Goal: Transaction & Acquisition: Download file/media

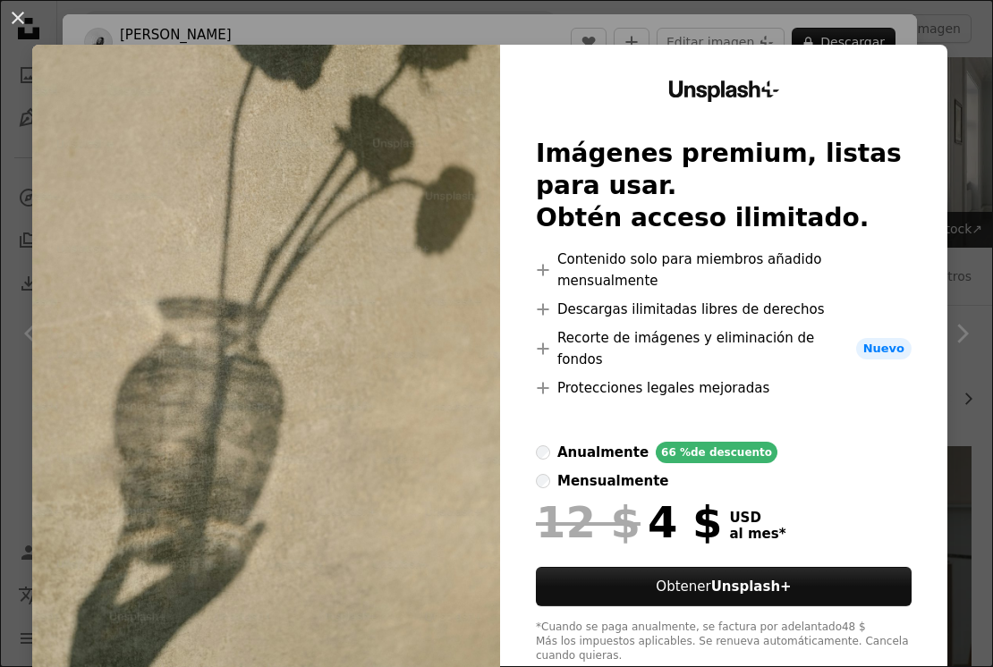
scroll to position [2282, 0]
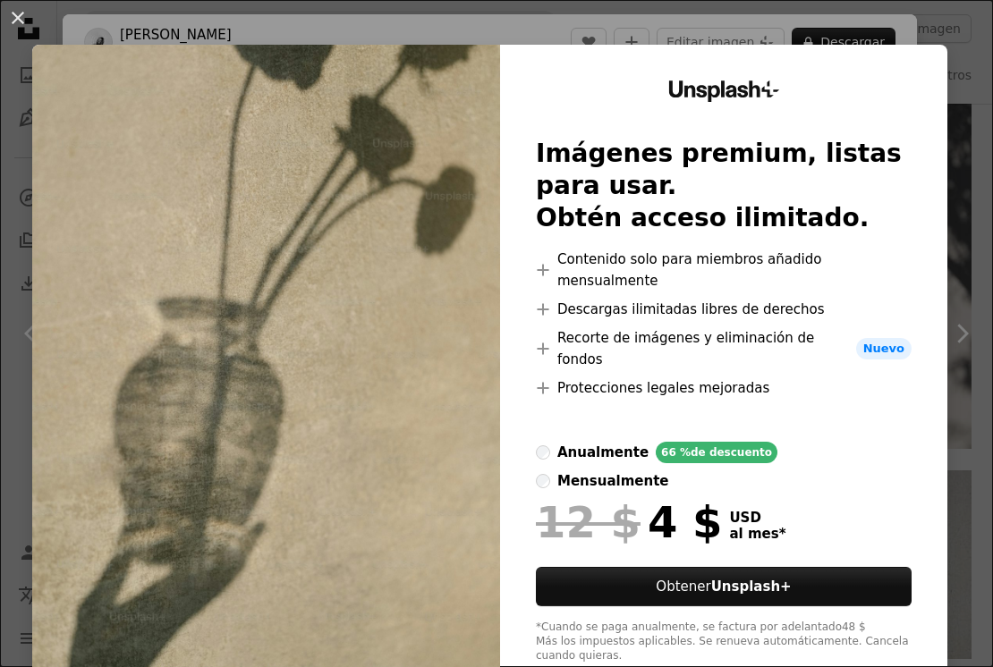
click at [560, 10] on div "An X shape Unsplash+ Imágenes premium, listas para usar. Obtén acceso ilimitado…" at bounding box center [496, 333] width 993 height 667
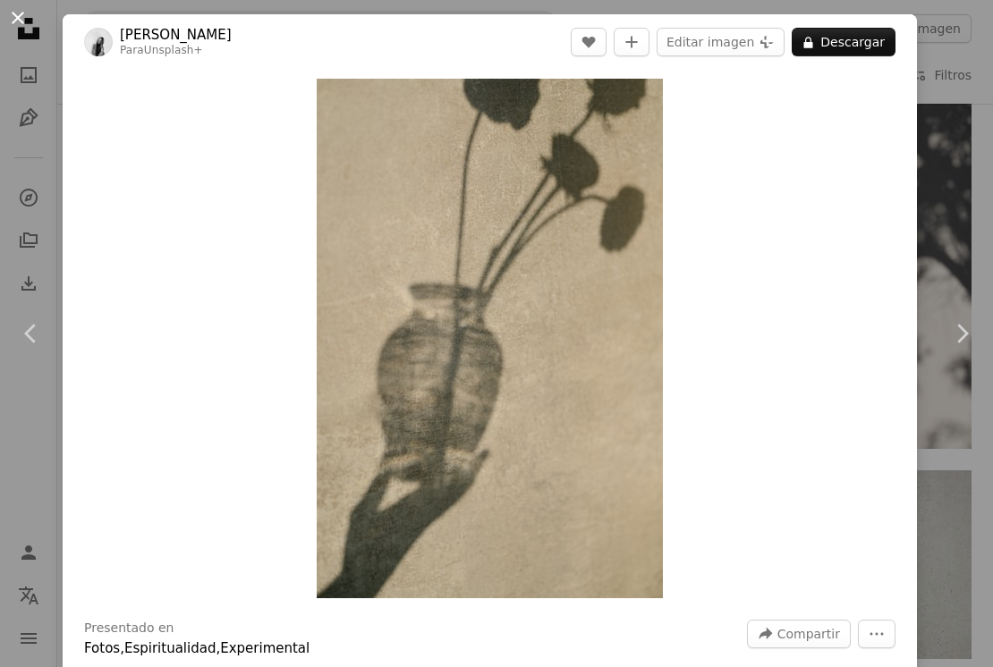
click at [16, 14] on button "An X shape" at bounding box center [17, 17] width 21 height 21
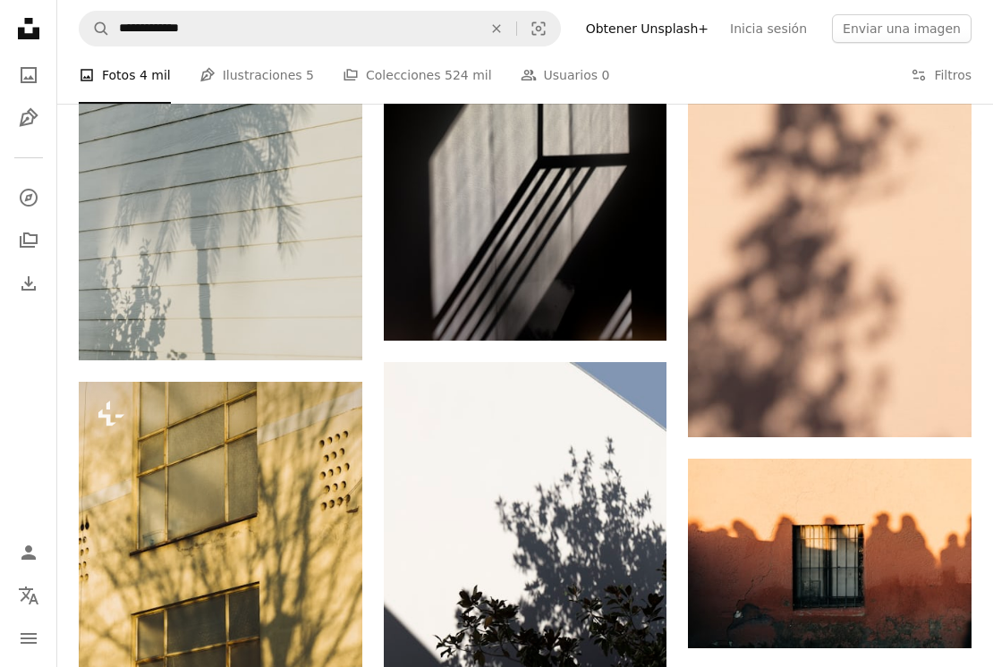
scroll to position [2833, 0]
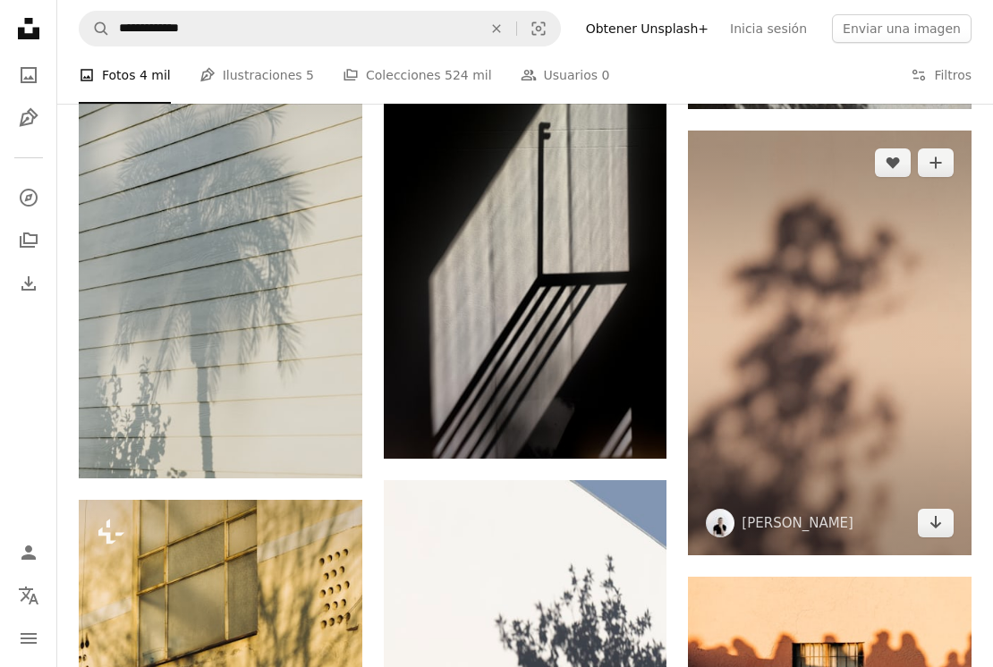
click at [792, 427] on img at bounding box center [830, 343] width 284 height 425
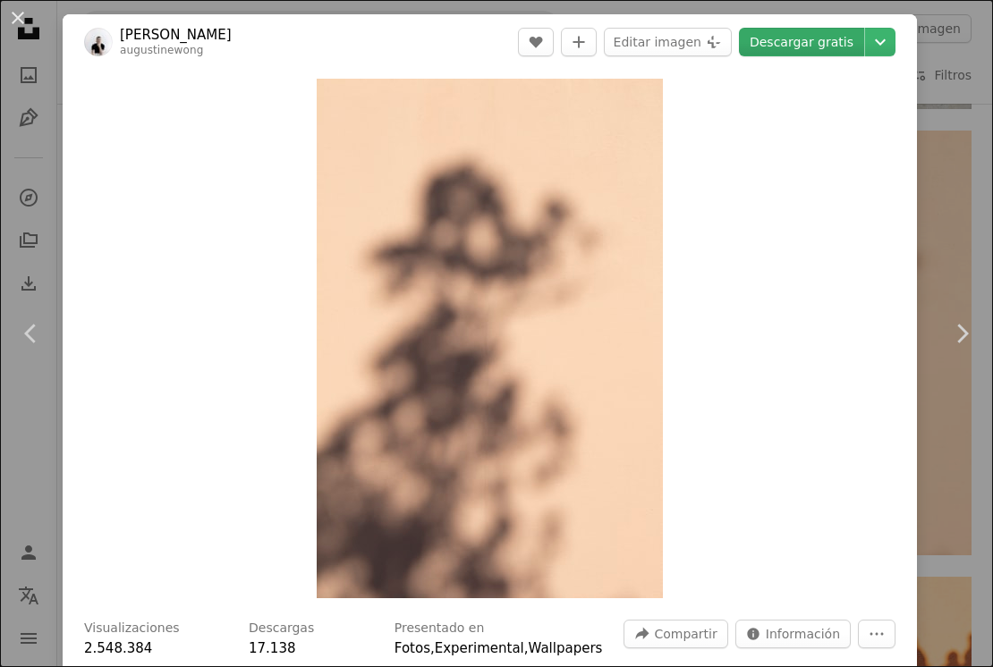
click at [820, 49] on link "Descargar gratis" at bounding box center [801, 42] width 125 height 29
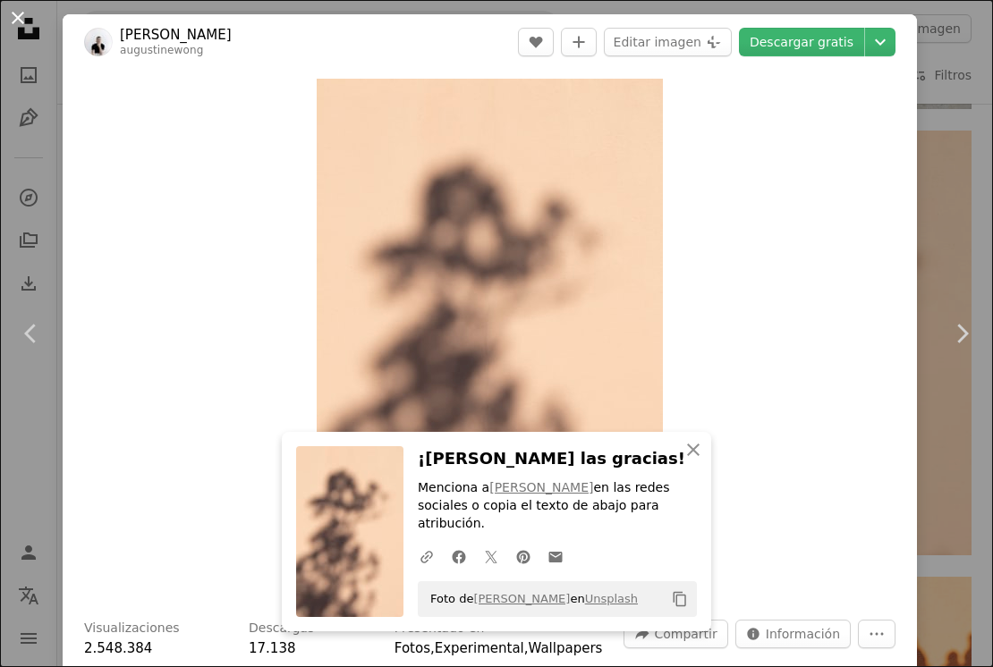
click at [24, 16] on button "An X shape" at bounding box center [17, 17] width 21 height 21
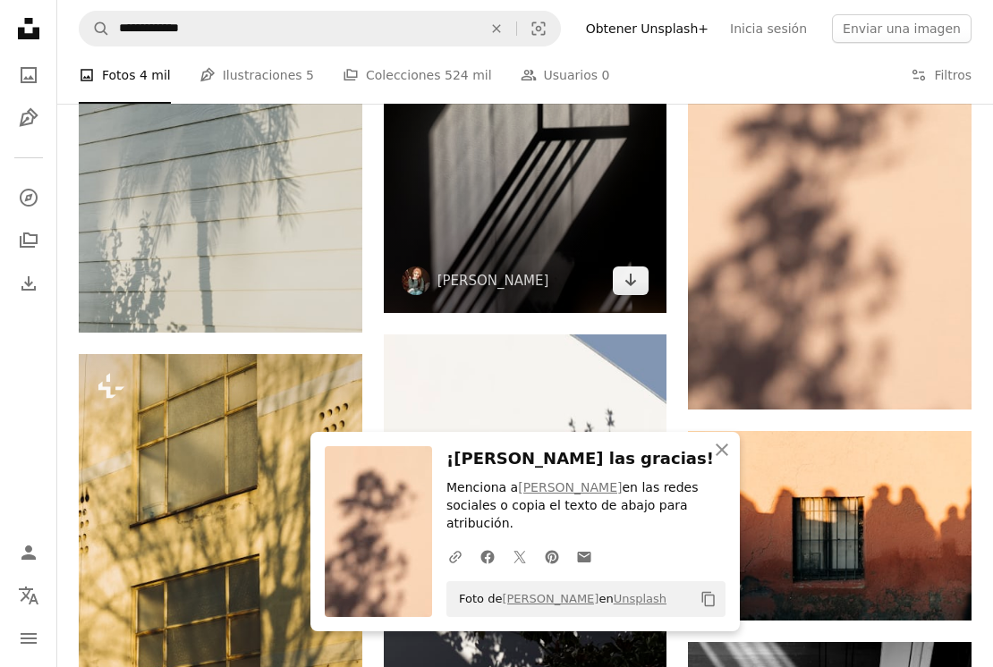
scroll to position [3163, 0]
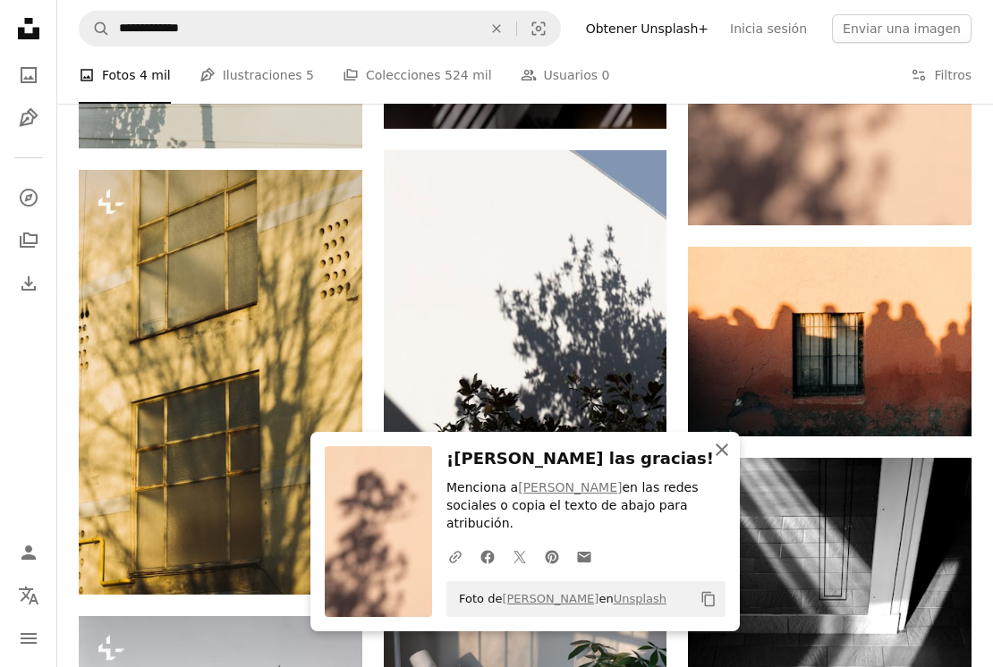
click at [715, 449] on icon "An X shape" at bounding box center [721, 449] width 21 height 21
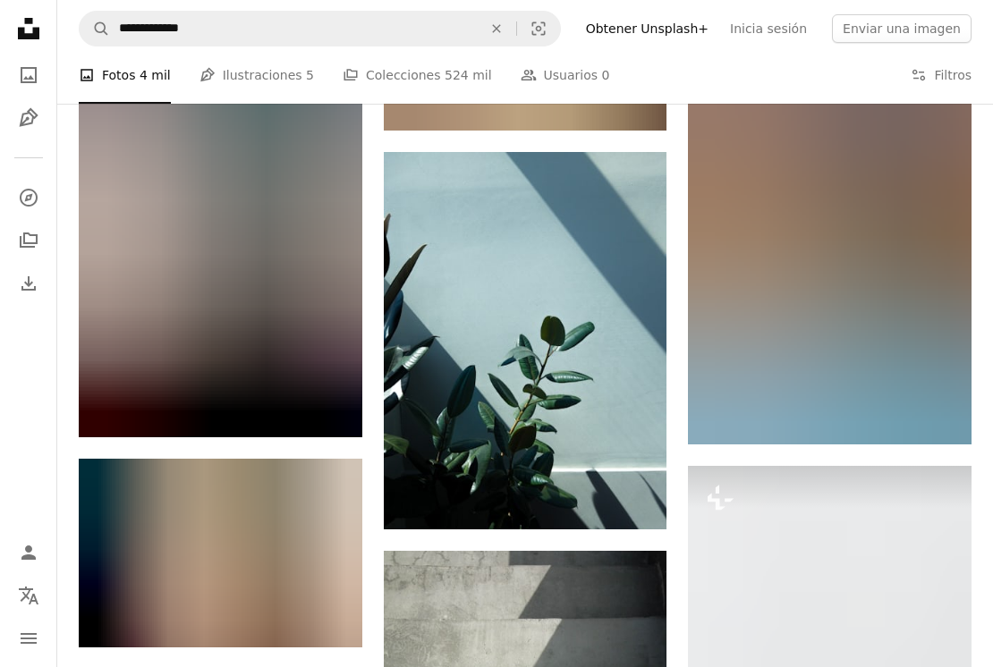
scroll to position [25958, 0]
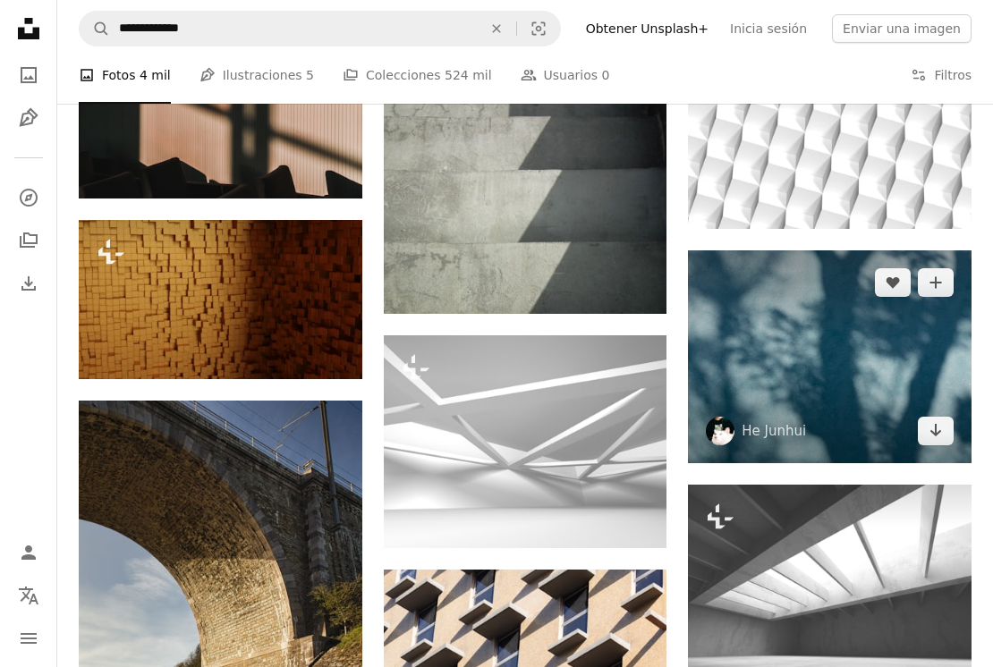
click at [876, 354] on img at bounding box center [830, 357] width 284 height 212
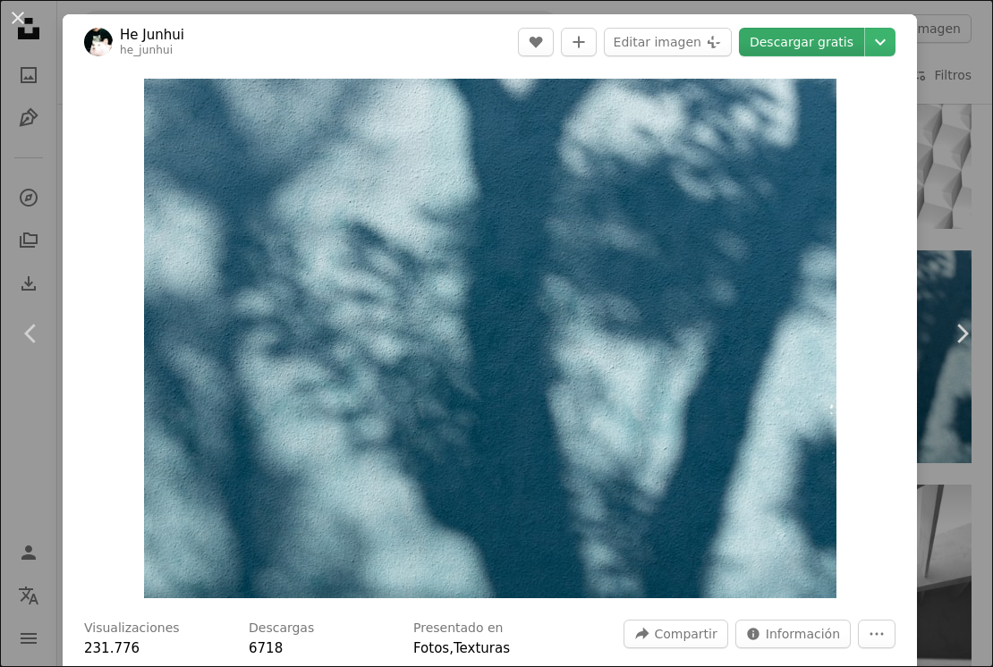
click at [817, 43] on link "Descargar gratis" at bounding box center [801, 42] width 125 height 29
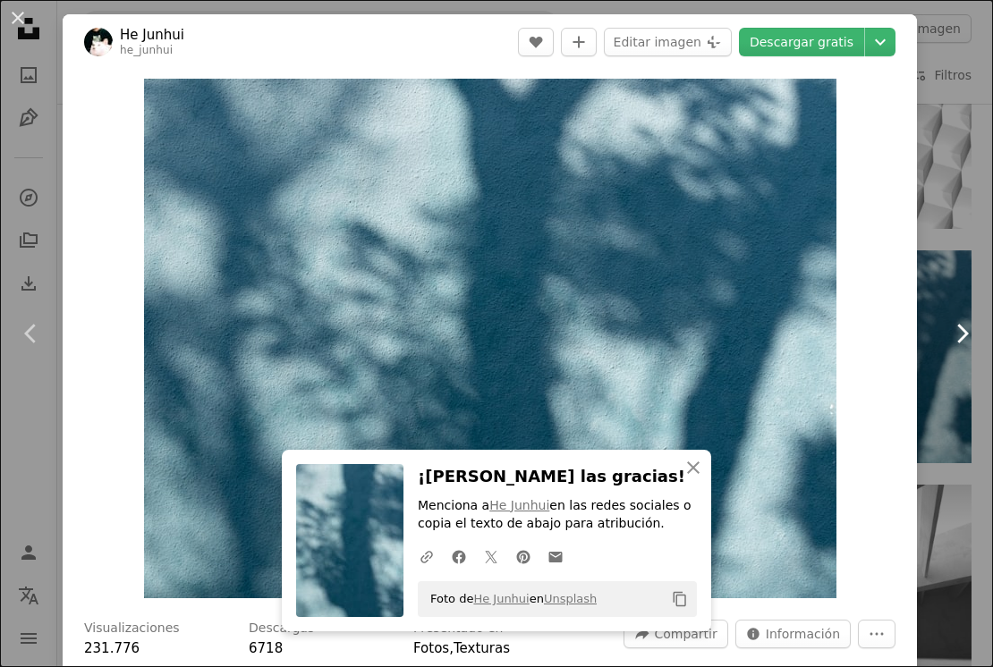
click at [940, 381] on link "Chevron right" at bounding box center [961, 334] width 63 height 172
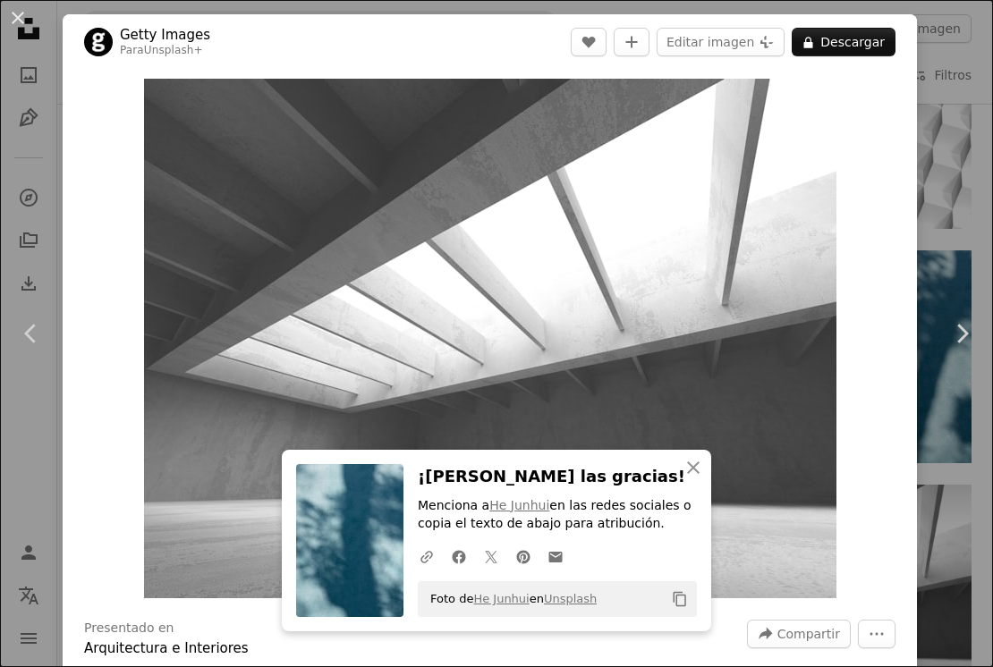
click at [959, 122] on div "An X shape Chevron left Chevron right An X shape Cerrar ¡[PERSON_NAME] las grac…" at bounding box center [496, 333] width 993 height 667
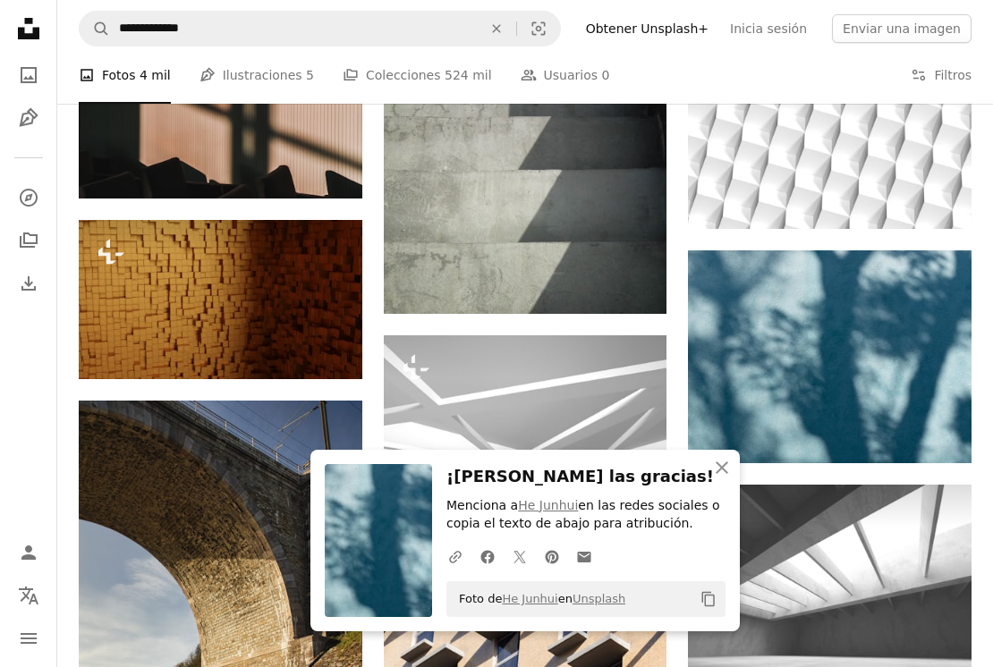
click at [718, 471] on icon "An X shape" at bounding box center [721, 467] width 21 height 21
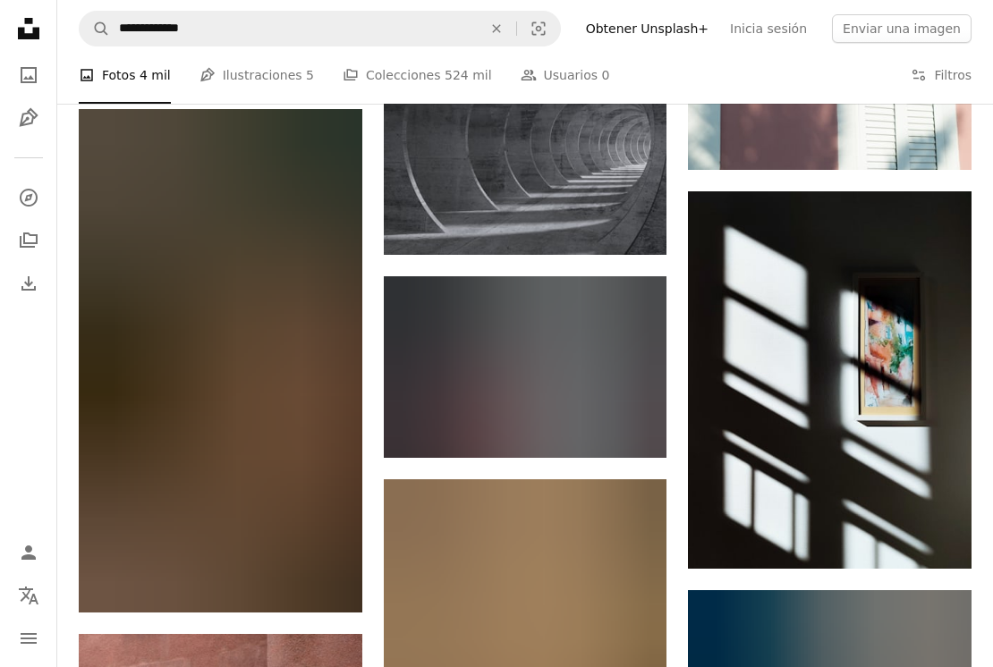
scroll to position [26698, 0]
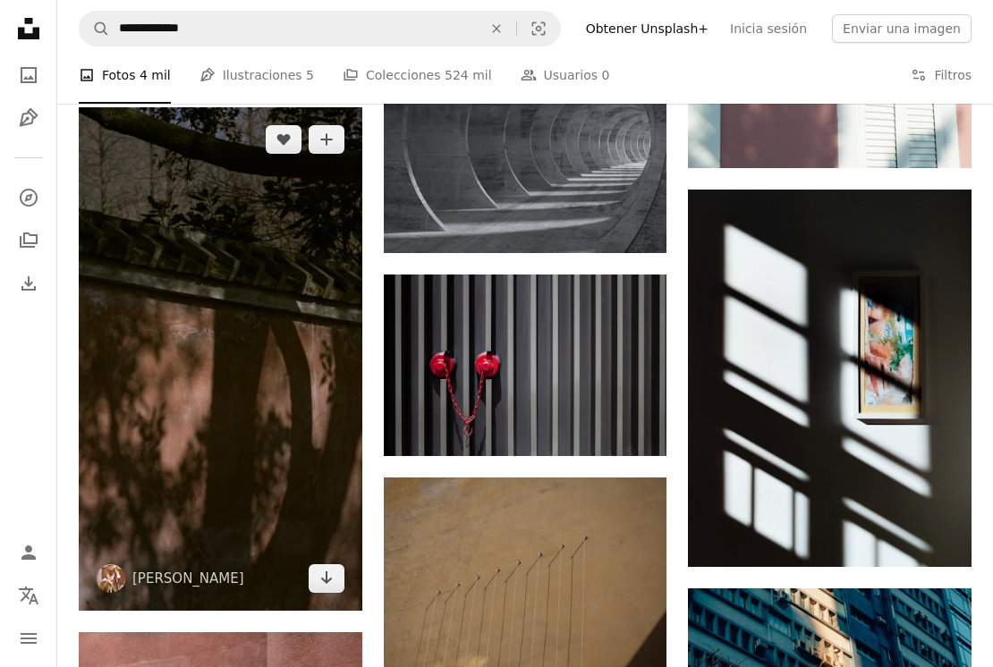
click at [302, 412] on img at bounding box center [221, 359] width 284 height 504
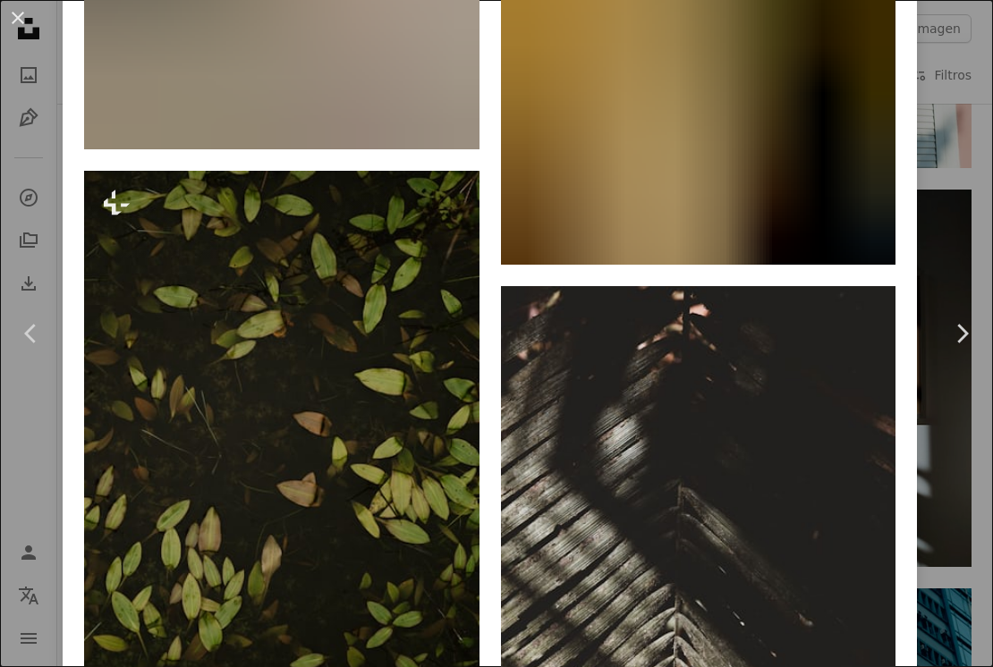
scroll to position [5900, 0]
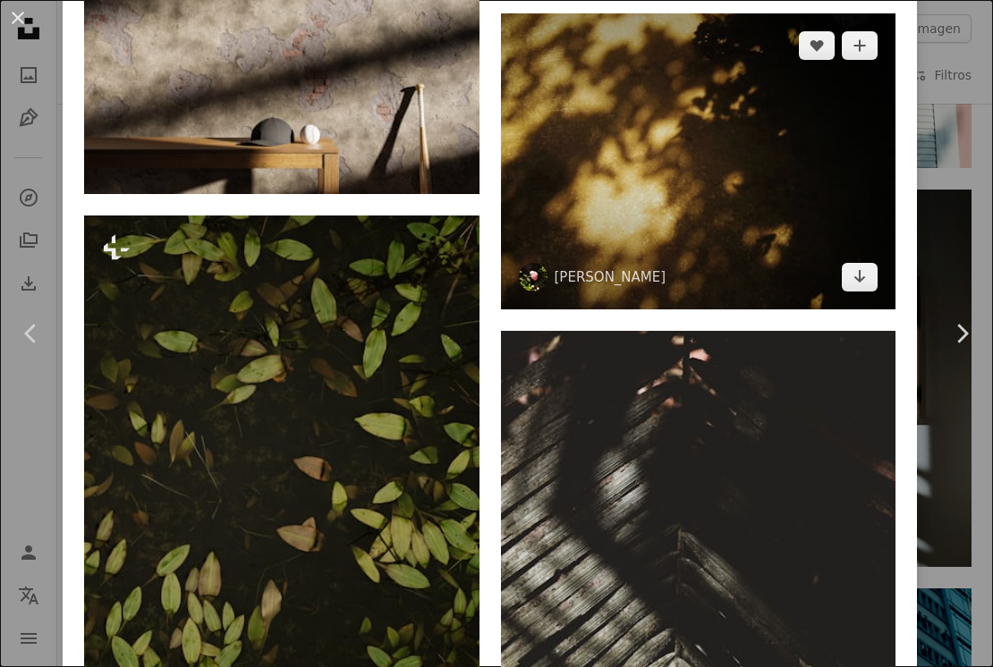
click at [827, 224] on img at bounding box center [698, 161] width 395 height 296
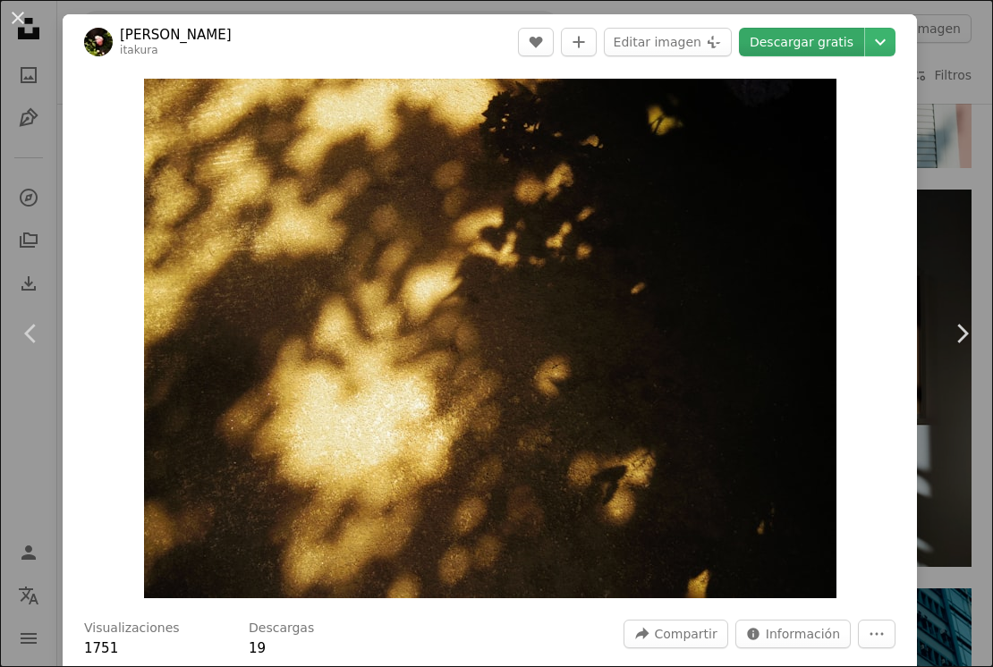
click at [828, 42] on link "Descargar gratis" at bounding box center [801, 42] width 125 height 29
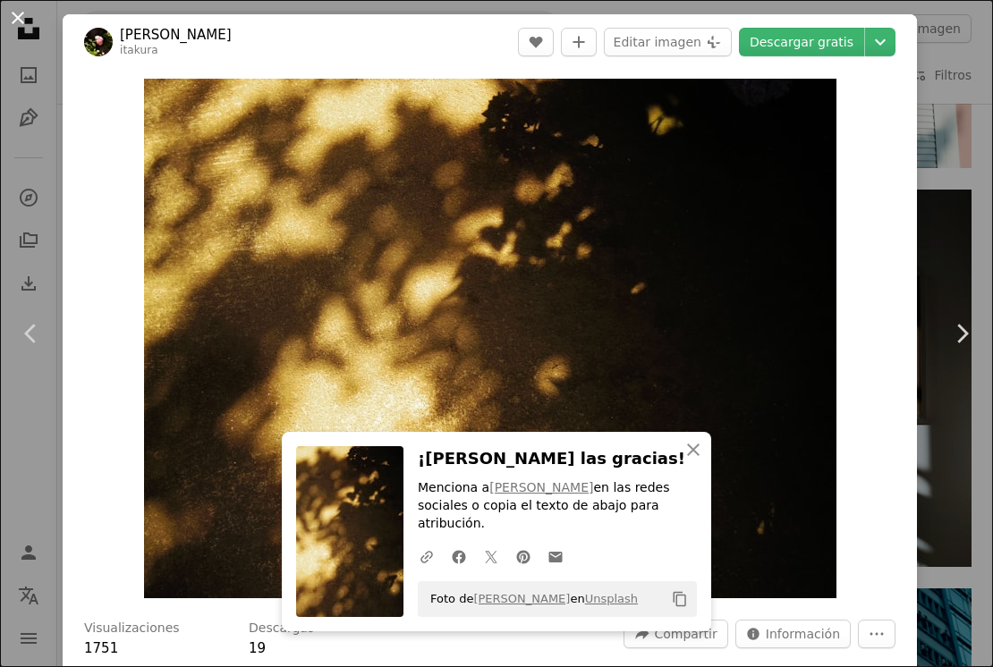
click at [20, 19] on button "An X shape" at bounding box center [17, 17] width 21 height 21
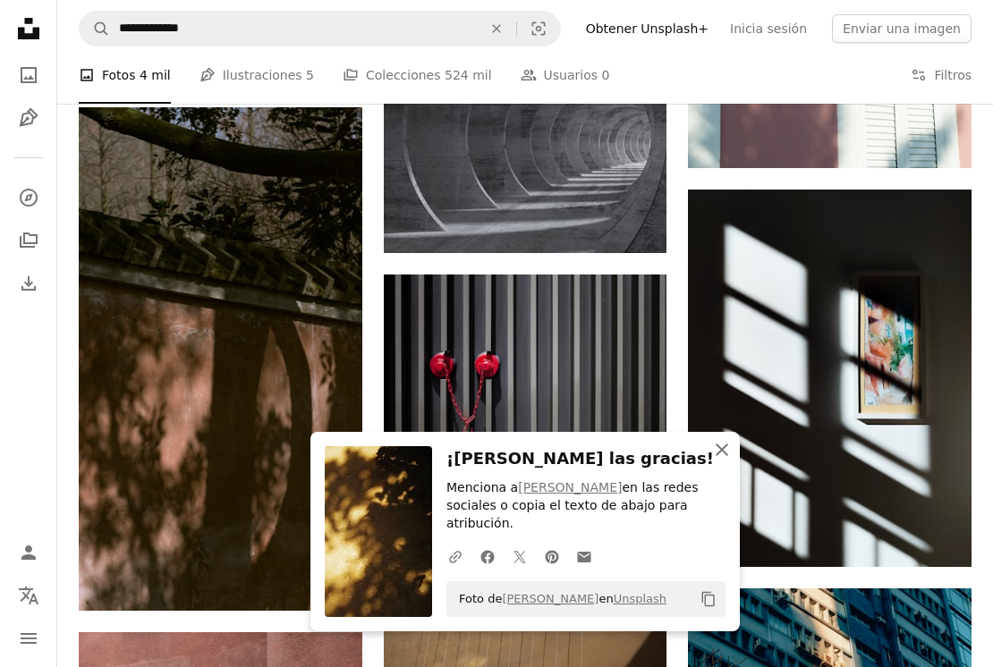
click at [727, 461] on icon "An X shape" at bounding box center [721, 449] width 21 height 21
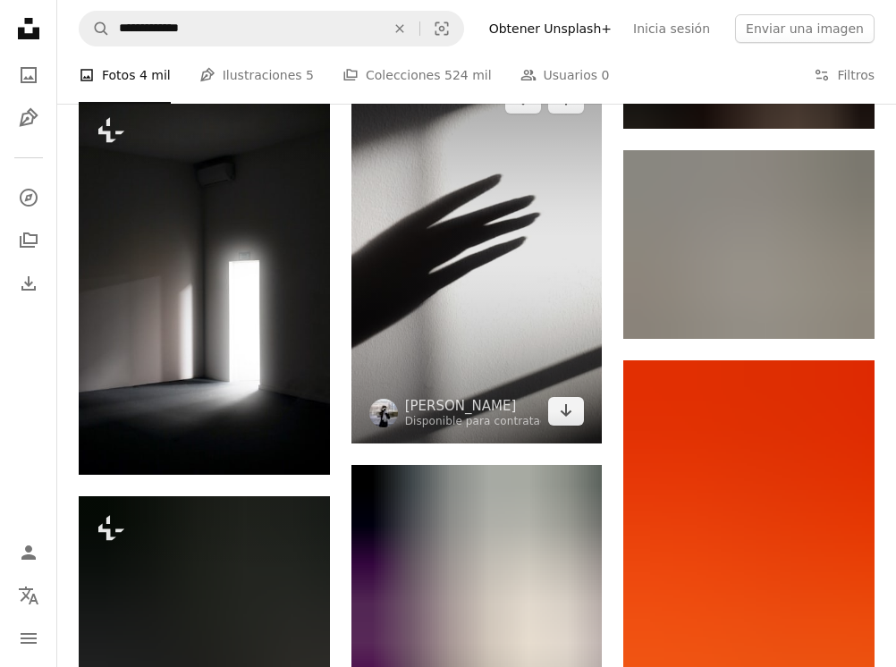
scroll to position [80245, 0]
